Goal: Information Seeking & Learning: Learn about a topic

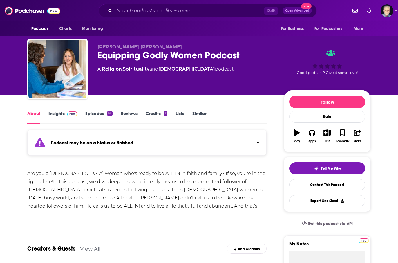
click at [56, 112] on link "Insights" at bounding box center [63, 117] width 29 height 13
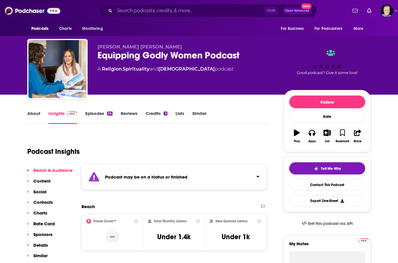
click at [91, 114] on link "Episodes 54" at bounding box center [98, 117] width 27 height 13
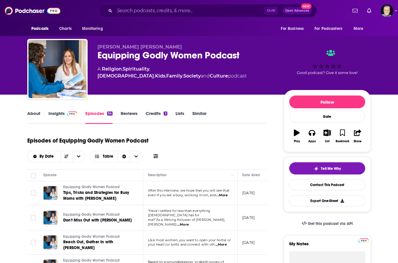
click at [35, 112] on link "About" at bounding box center [33, 117] width 13 height 13
